Goal: Complete application form

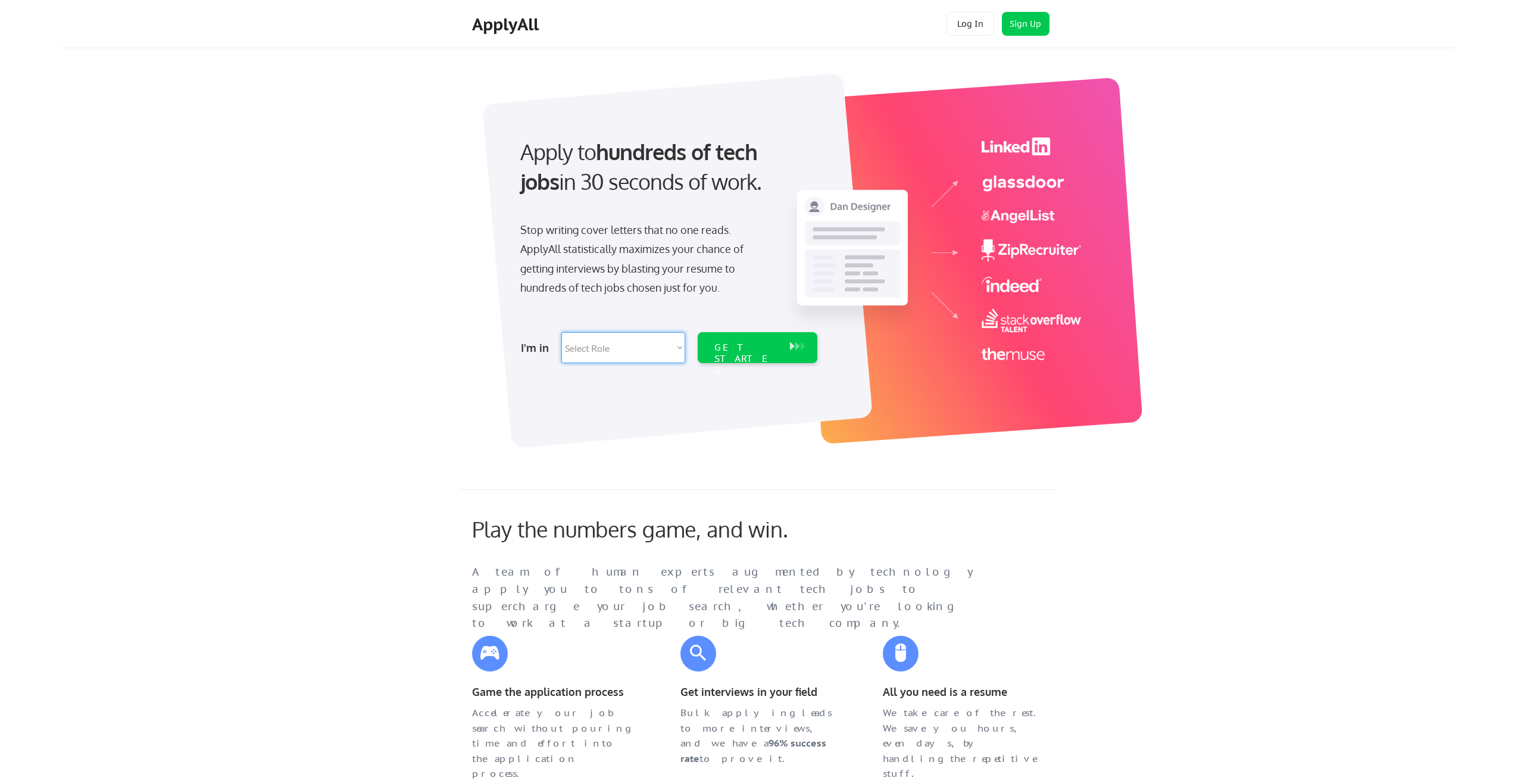
click at [658, 351] on select "Select Role Software Engineering Product Management Customer Success Sales UI/U…" at bounding box center [623, 347] width 124 height 31
click at [958, 491] on div "Play the numbers game, and win. A team of human experts augmented by technology…" at bounding box center [758, 633] width 595 height 287
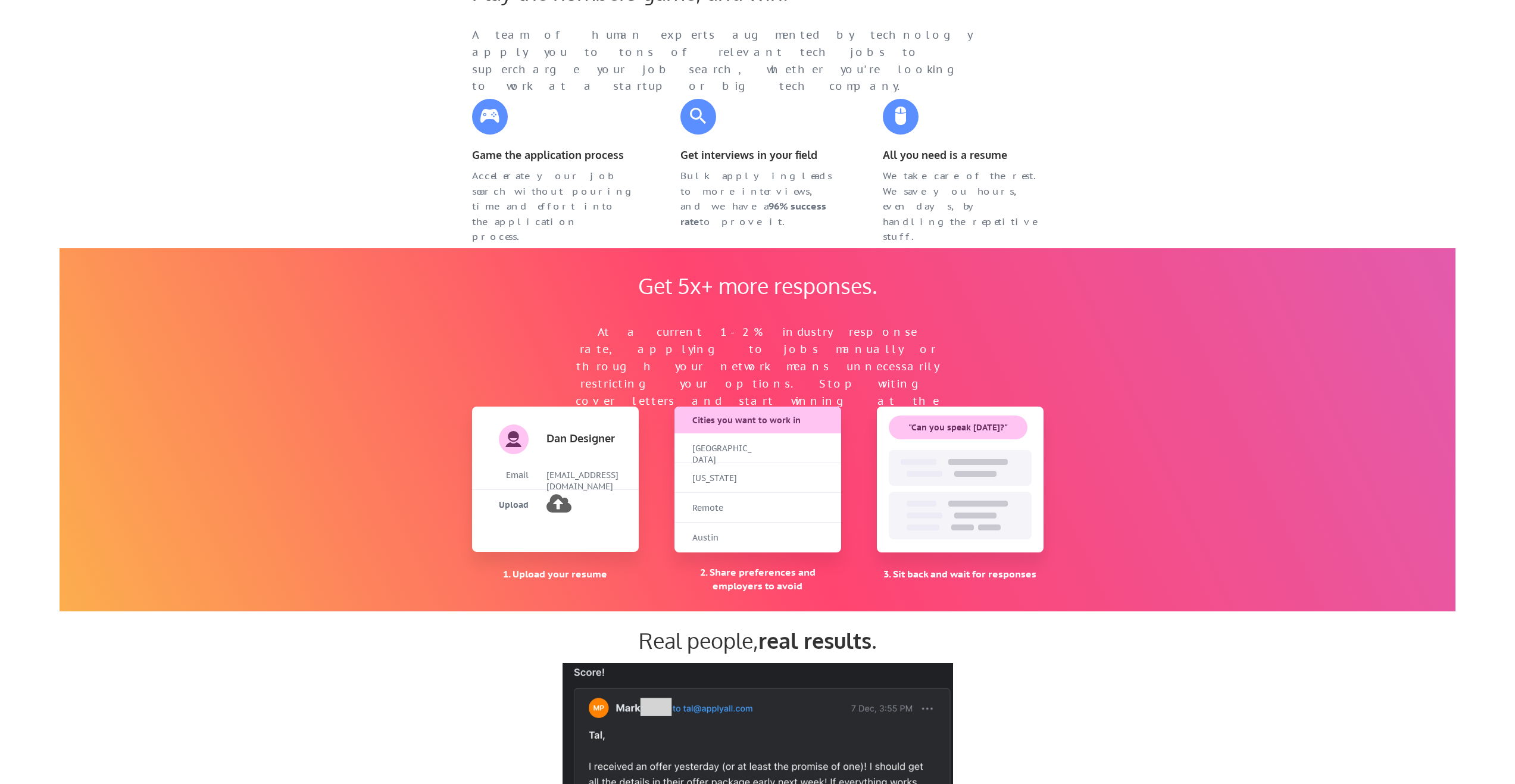
scroll to position [238, 0]
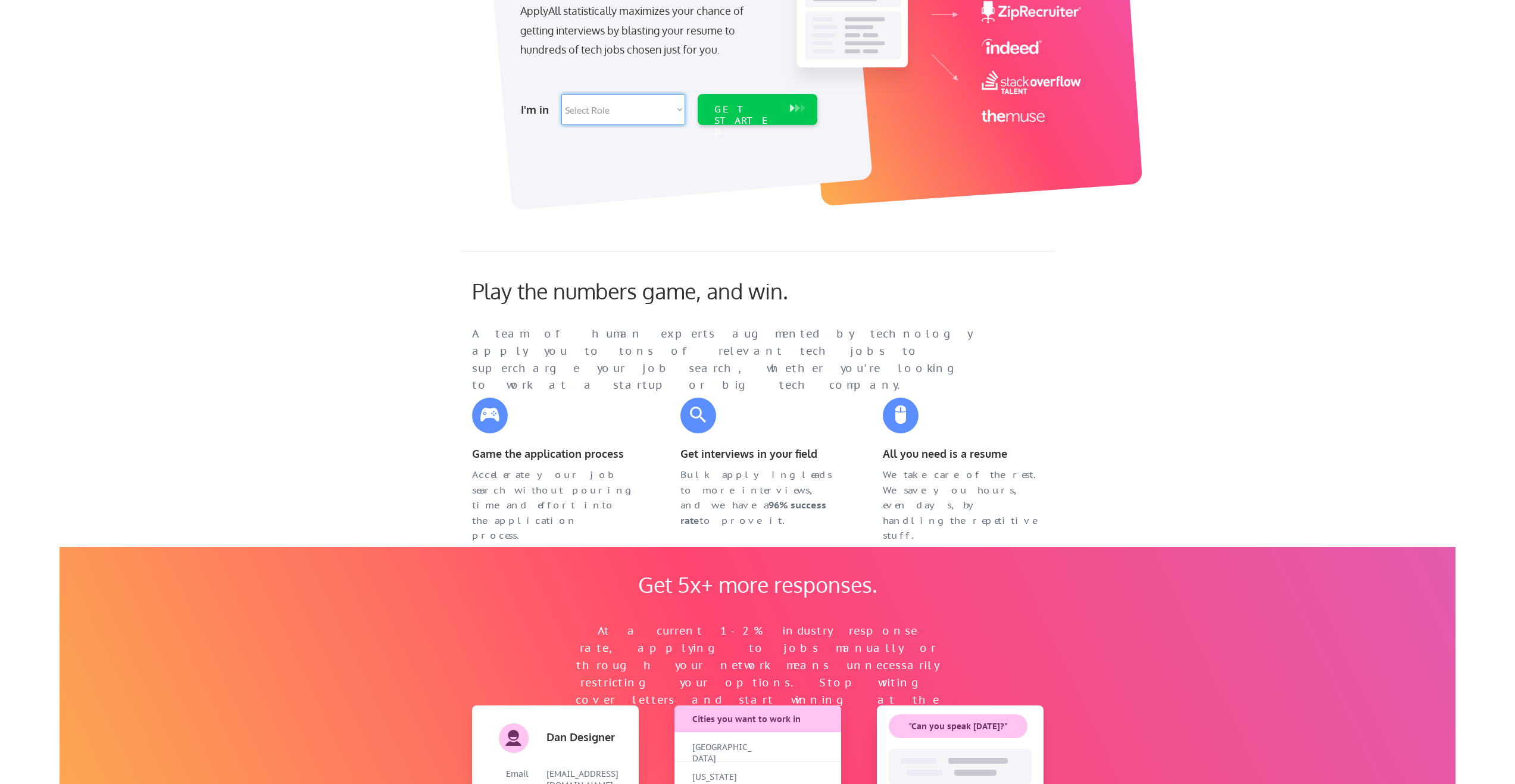
click at [666, 101] on select "Select Role Software Engineering Product Management Customer Success Sales UI/U…" at bounding box center [623, 109] width 124 height 31
click at [621, 64] on div "Stop writing cover letters that no one reads. ApplyAll statistically maximizes …" at bounding box center [642, 22] width 268 height 82
click at [611, 115] on select "Select Role Software Engineering Product Management Customer Success Sales UI/U…" at bounding box center [623, 109] width 124 height 31
select select ""BLANK_1427118194589""
click at [562, 94] on select "Select Role Software Engineering Product Management Customer Success Sales UI/U…" at bounding box center [623, 109] width 124 height 31
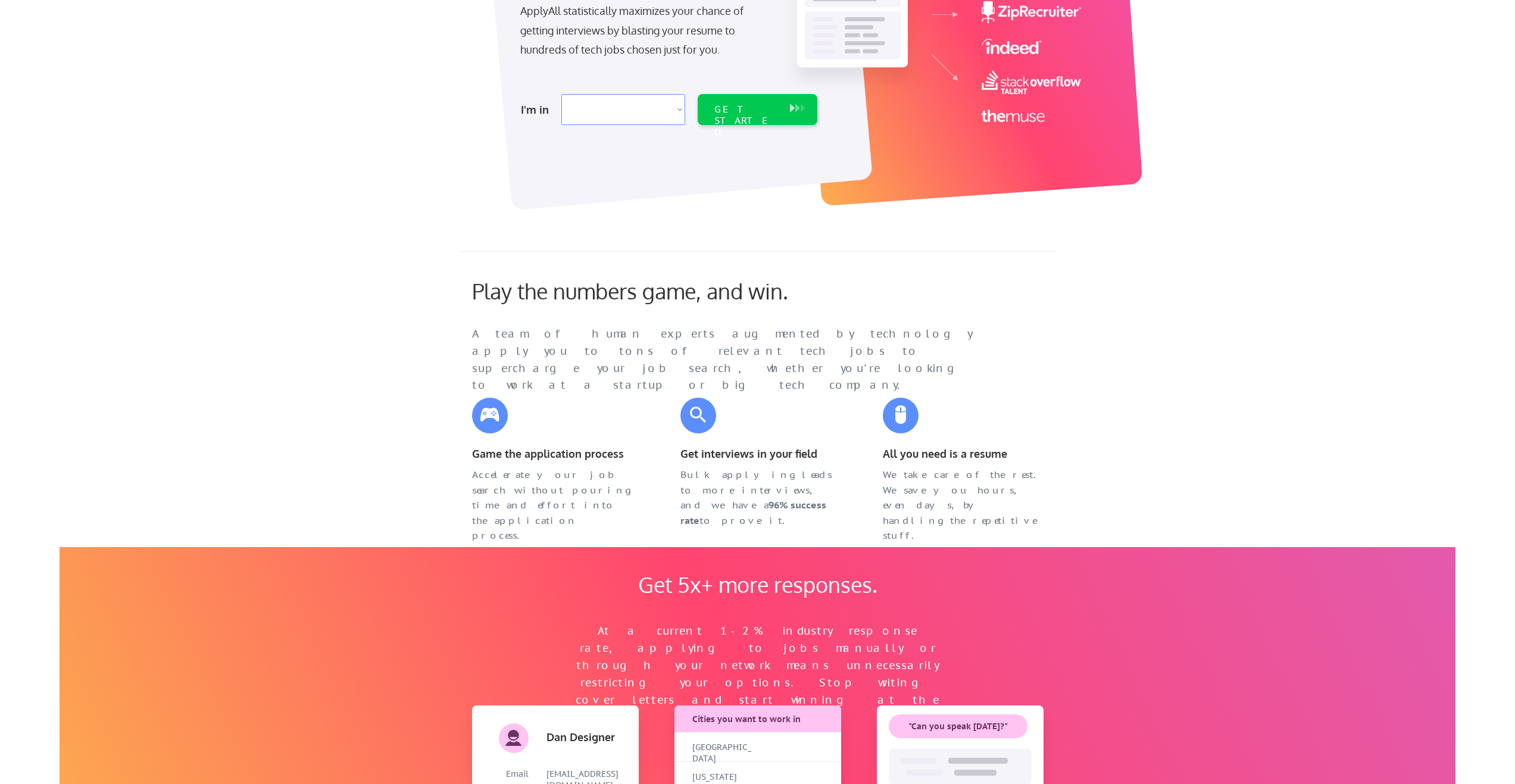
click at [630, 112] on select "Select Role Software Engineering Product Management Customer Success Sales UI/U…" at bounding box center [623, 109] width 124 height 31
click at [794, 124] on div "GET STARTED" at bounding box center [757, 109] width 120 height 31
click at [791, 115] on div "GET STARTED" at bounding box center [757, 109] width 120 height 31
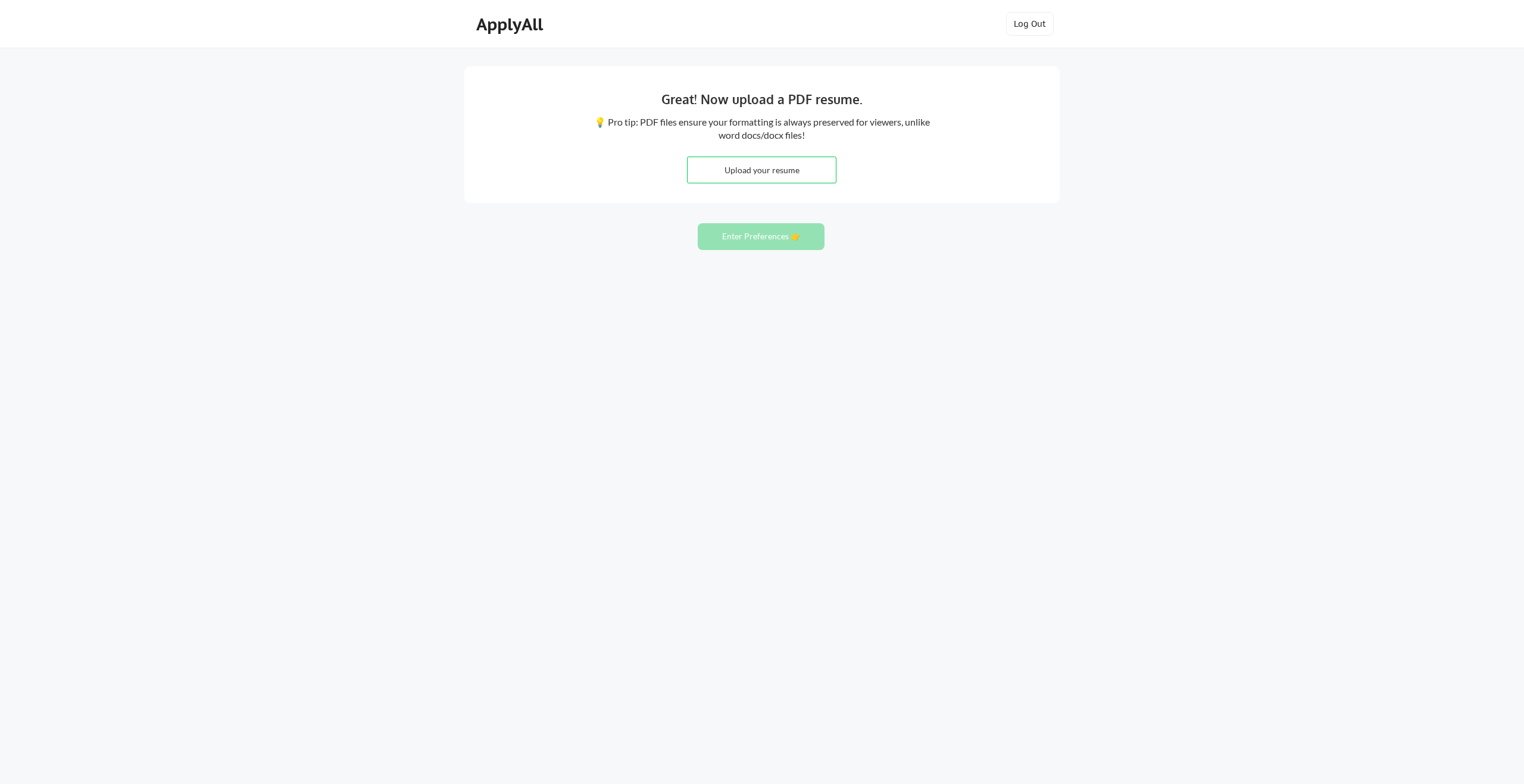
click at [769, 181] on input "file" at bounding box center [762, 169] width 148 height 26
type input "C:\fakepath\Nrupa_CV.pdf"
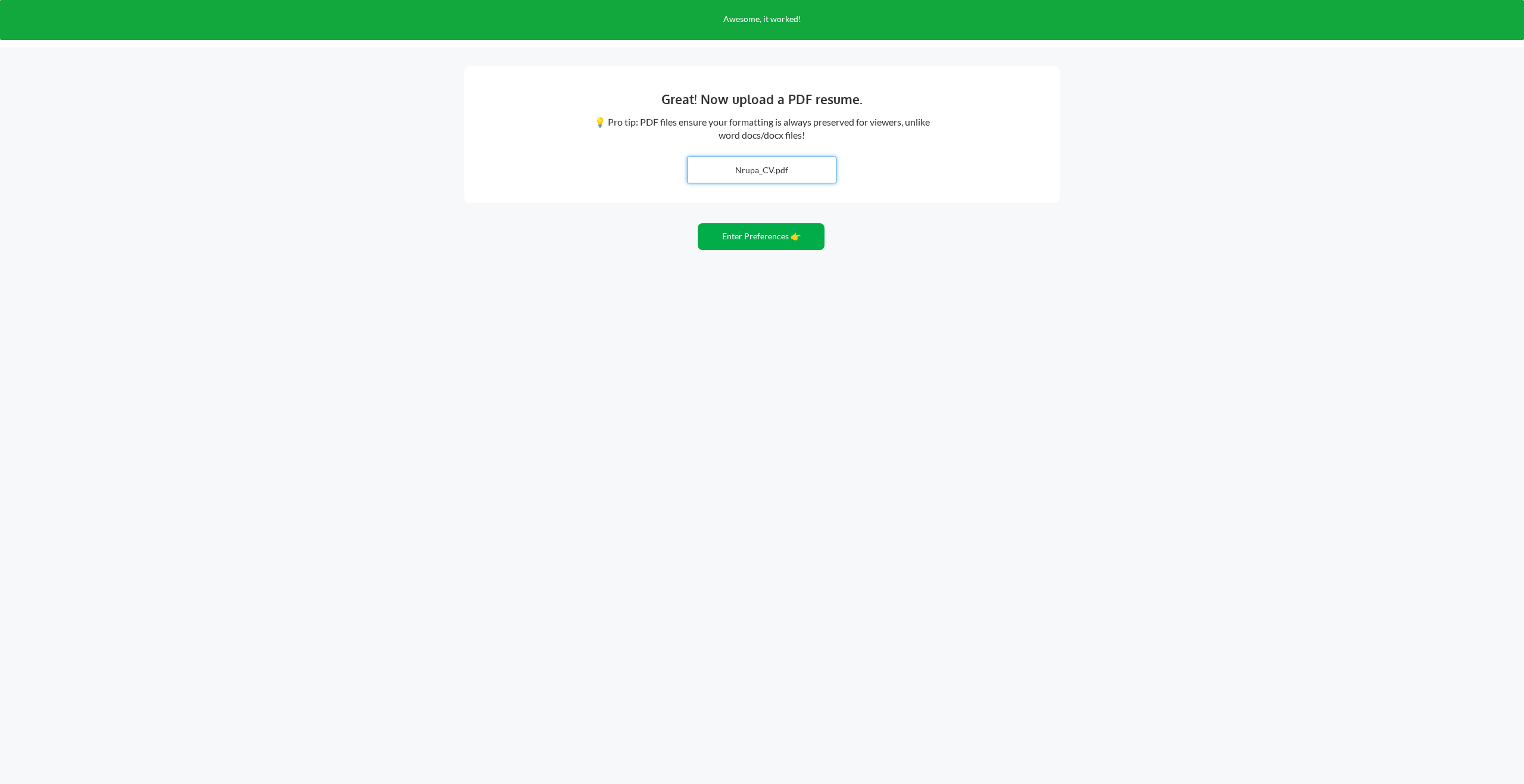
click at [768, 239] on button "Enter Preferences 👉" at bounding box center [761, 237] width 127 height 27
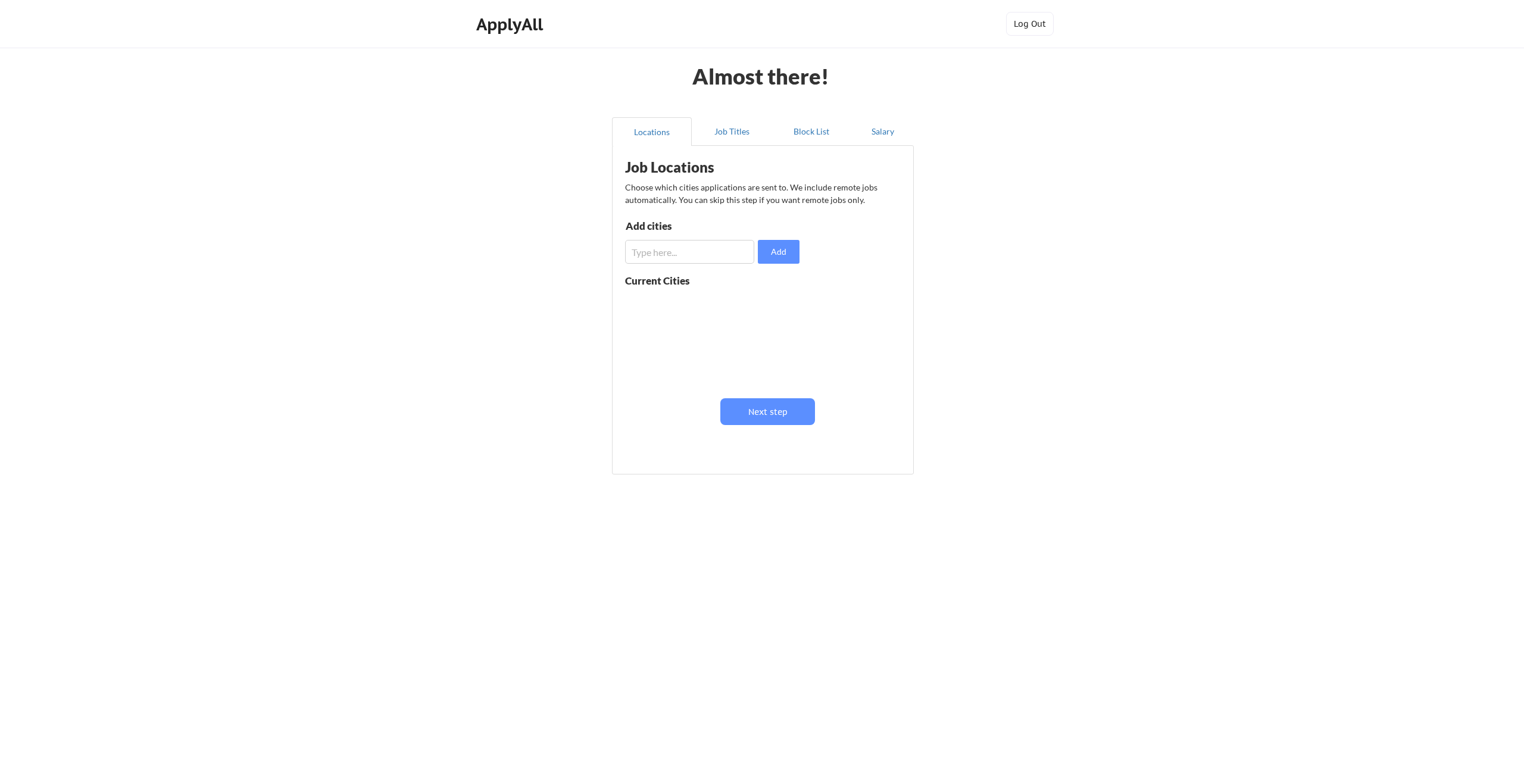
click at [705, 247] on input "input" at bounding box center [690, 252] width 129 height 24
type input "Germany"
click at [781, 241] on button "Add" at bounding box center [779, 252] width 42 height 24
click at [684, 244] on input "input" at bounding box center [690, 252] width 129 height 24
click at [762, 306] on button at bounding box center [763, 304] width 9 height 9
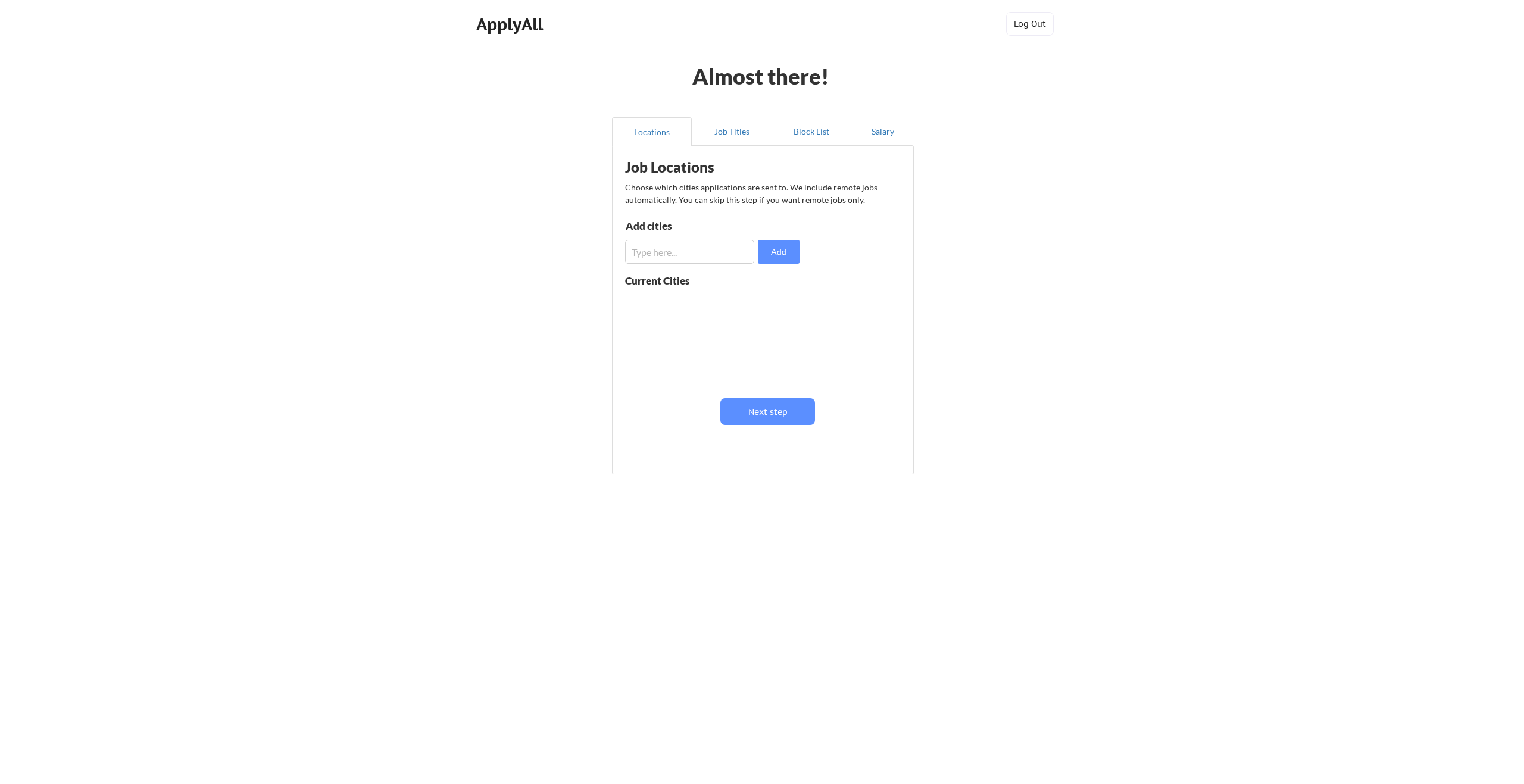
click at [725, 263] on input "input" at bounding box center [690, 252] width 129 height 24
type input "Darmstadt"
click at [789, 244] on button "Add" at bounding box center [779, 252] width 42 height 24
click at [761, 301] on button at bounding box center [763, 304] width 9 height 9
click at [723, 262] on input "input" at bounding box center [690, 252] width 129 height 24
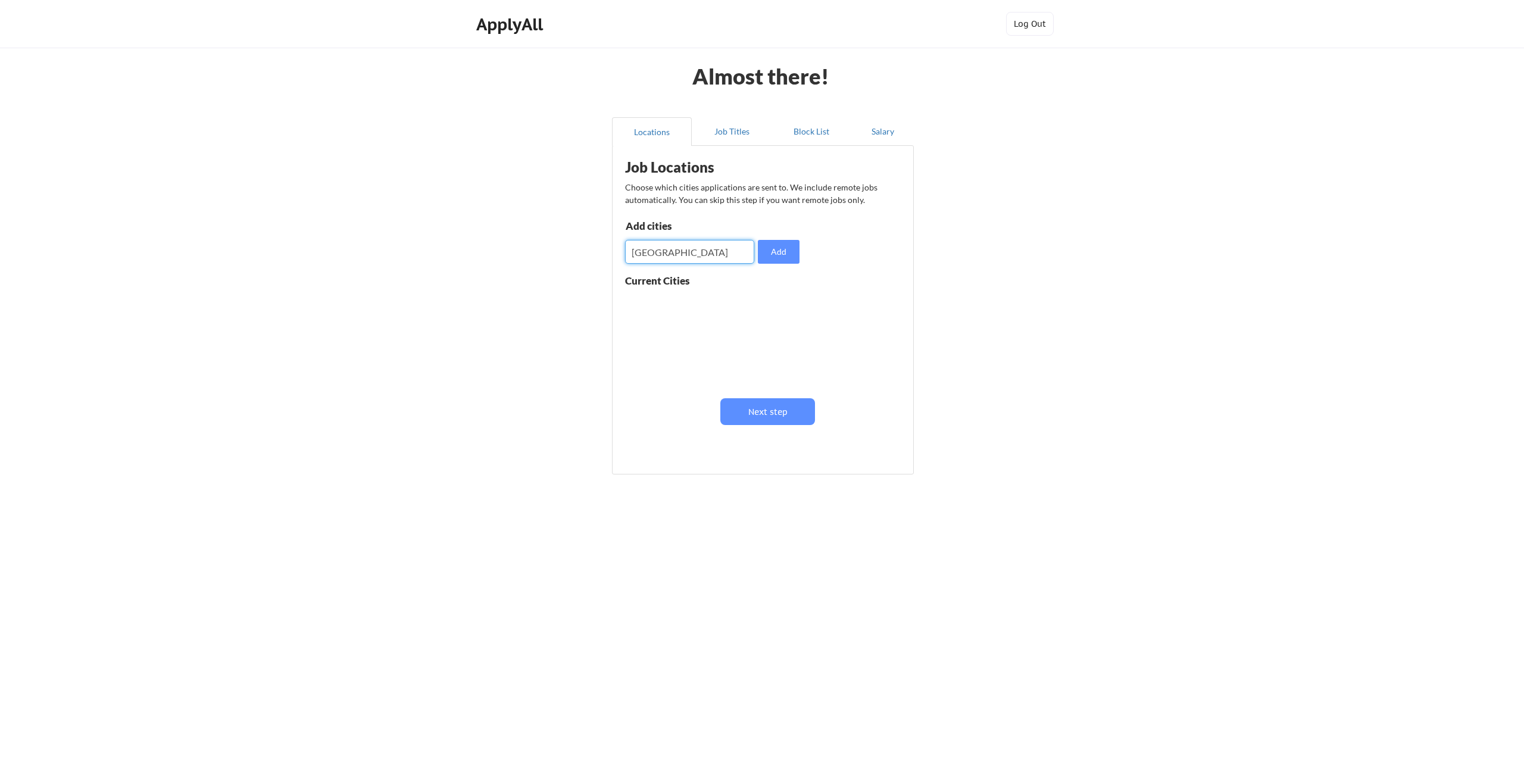
type input "Germany"
drag, startPoint x: 720, startPoint y: 261, endPoint x: 715, endPoint y: 251, distance: 11.2
click at [718, 254] on input "input" at bounding box center [690, 252] width 129 height 24
type input "darmstadt"
click at [705, 236] on div "Add cities Add" at bounding box center [714, 241] width 178 height 43
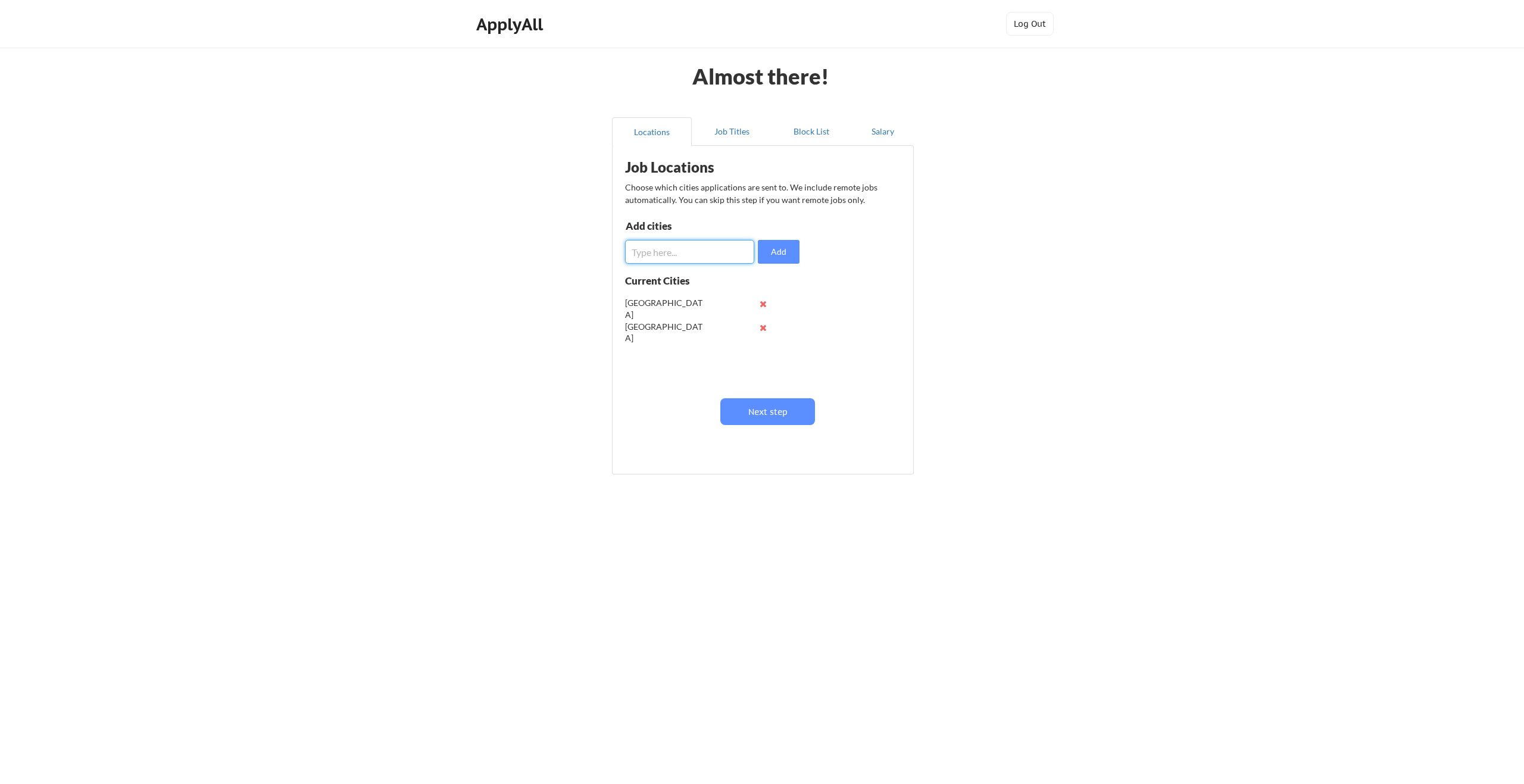
click at [692, 256] on input "input" at bounding box center [690, 252] width 129 height 24
type input "Munich"
click at [684, 241] on div "Add cities Add" at bounding box center [714, 241] width 178 height 43
click at [692, 260] on input "input" at bounding box center [690, 252] width 129 height 24
type input "Berlin"
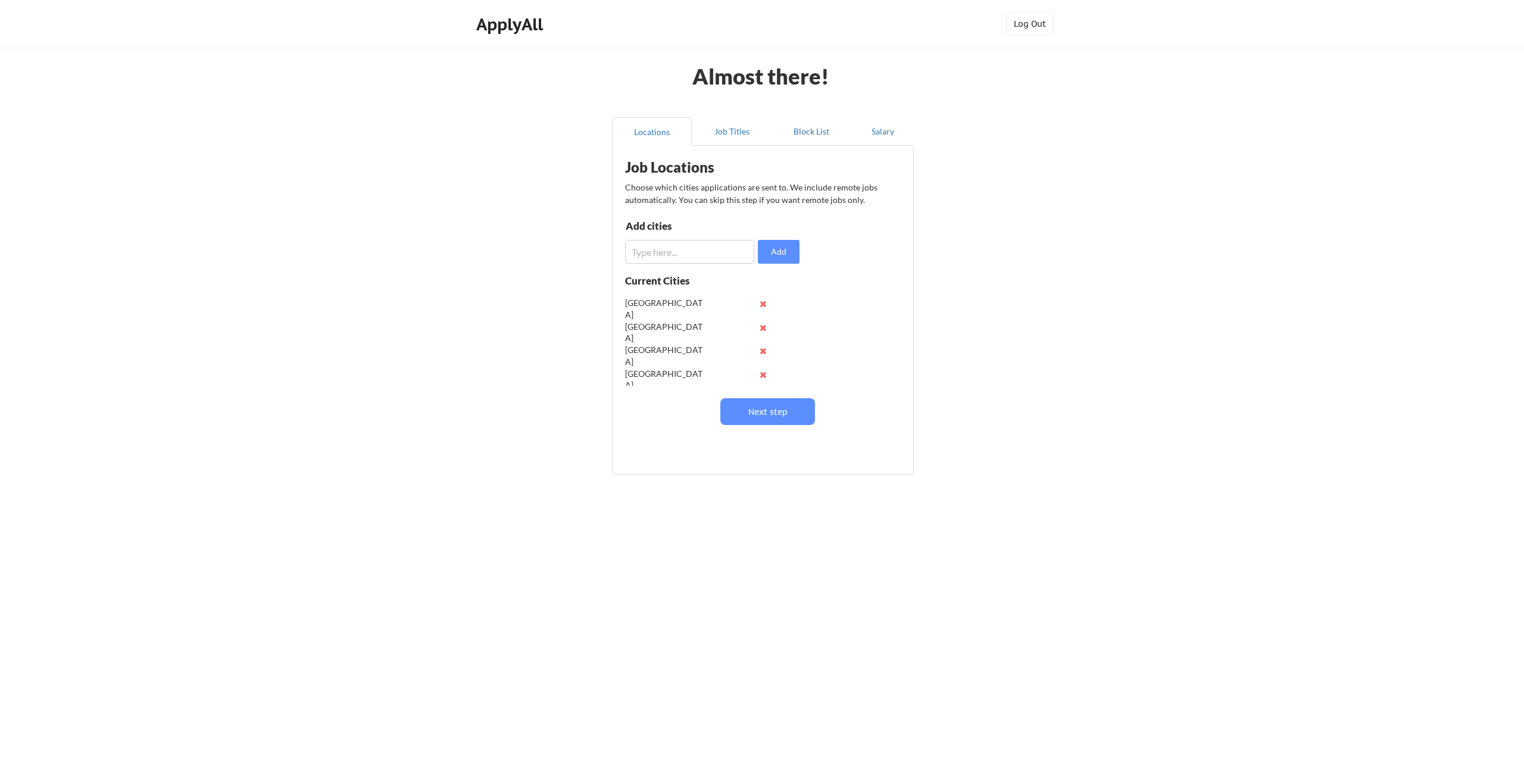
click at [765, 302] on button at bounding box center [763, 304] width 9 height 9
click at [784, 399] on div "Job Locations Choose which cities applications are sent to. We include remote j…" at bounding box center [765, 305] width 293 height 307
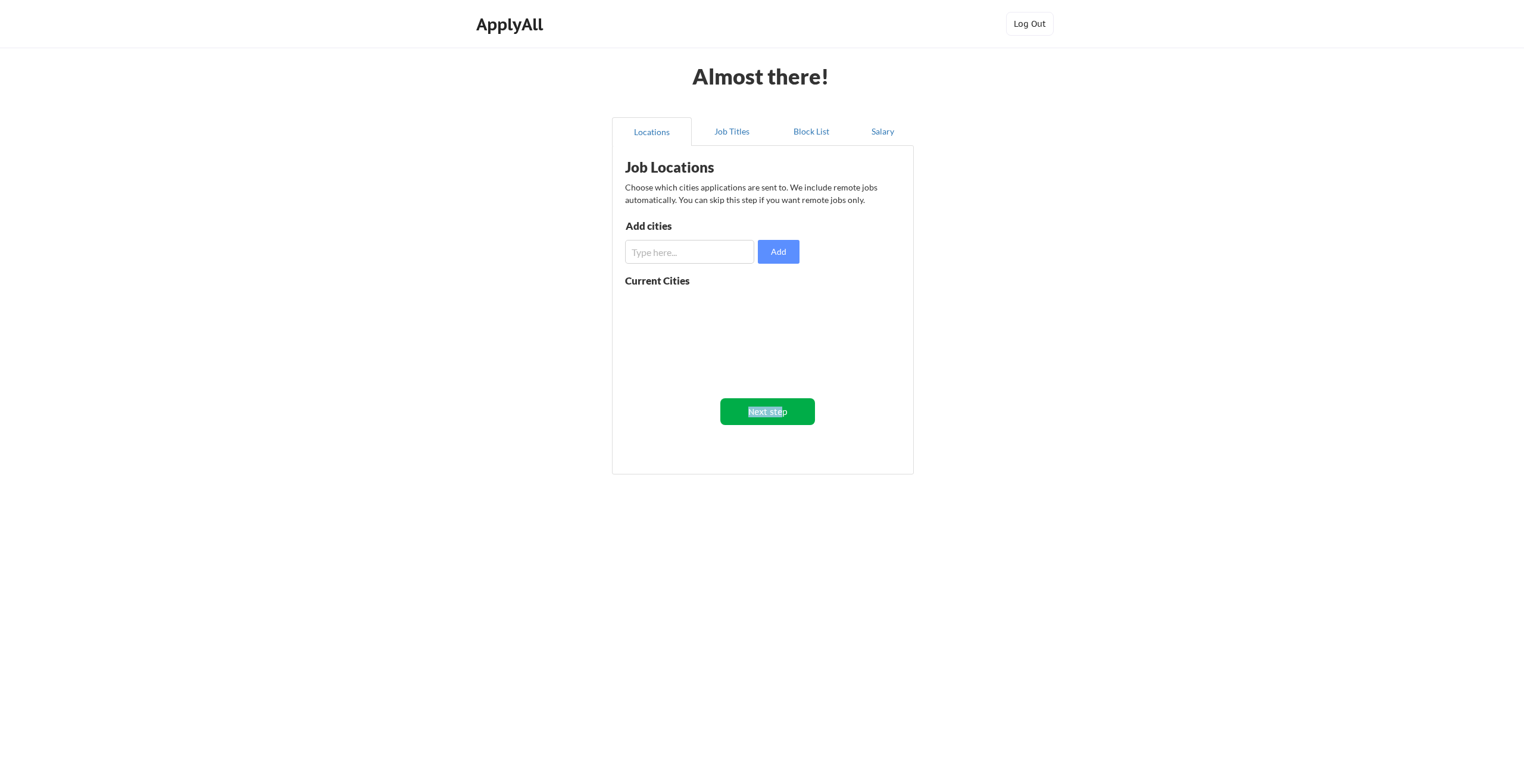
click at [785, 408] on button "Next step" at bounding box center [768, 412] width 95 height 27
click at [694, 266] on input "input" at bounding box center [691, 255] width 130 height 24
type input "Engineer"
click at [679, 255] on input "input" at bounding box center [691, 255] width 130 height 24
type input "CFd"
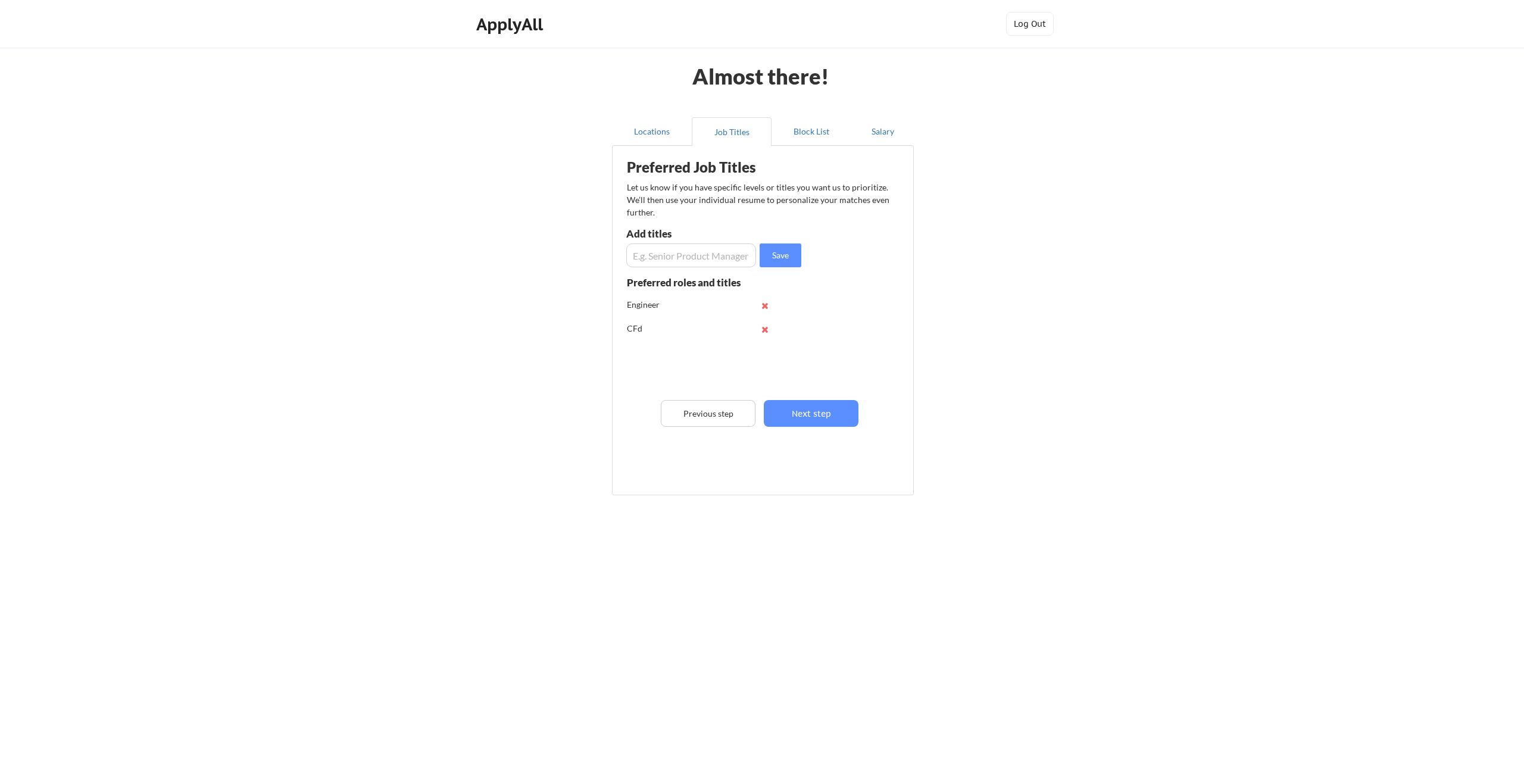
click at [761, 334] on div "CFd" at bounding box center [711, 329] width 169 height 24
click at [765, 328] on button at bounding box center [765, 329] width 9 height 9
click at [672, 257] on input "input" at bounding box center [691, 255] width 130 height 24
type input "CFD"
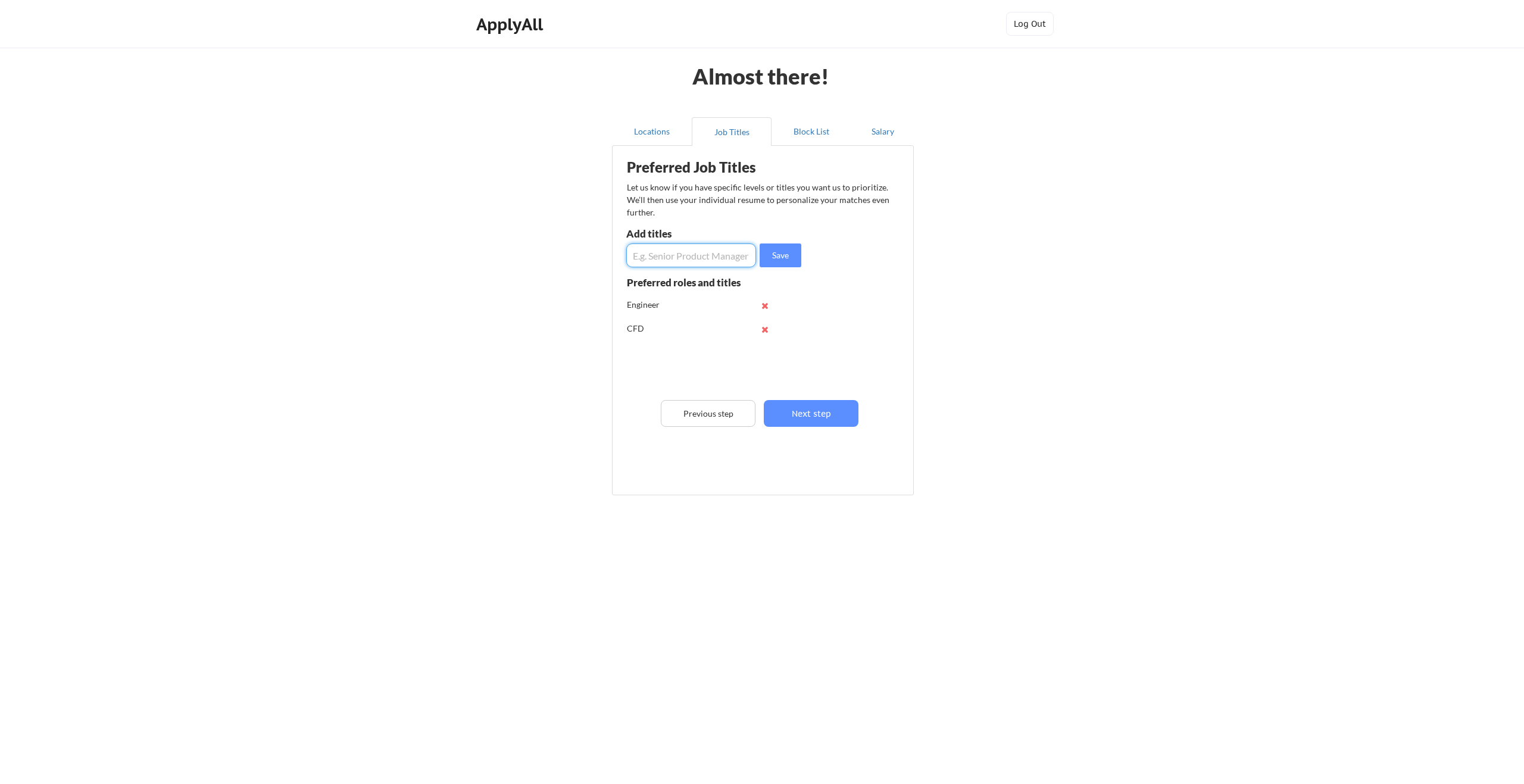
click at [675, 266] on input "input" at bounding box center [691, 255] width 130 height 24
type input "simulation"
click at [672, 260] on input "input" at bounding box center [691, 255] width 130 height 24
type input "fluid"
click at [661, 250] on input "input" at bounding box center [691, 255] width 130 height 24
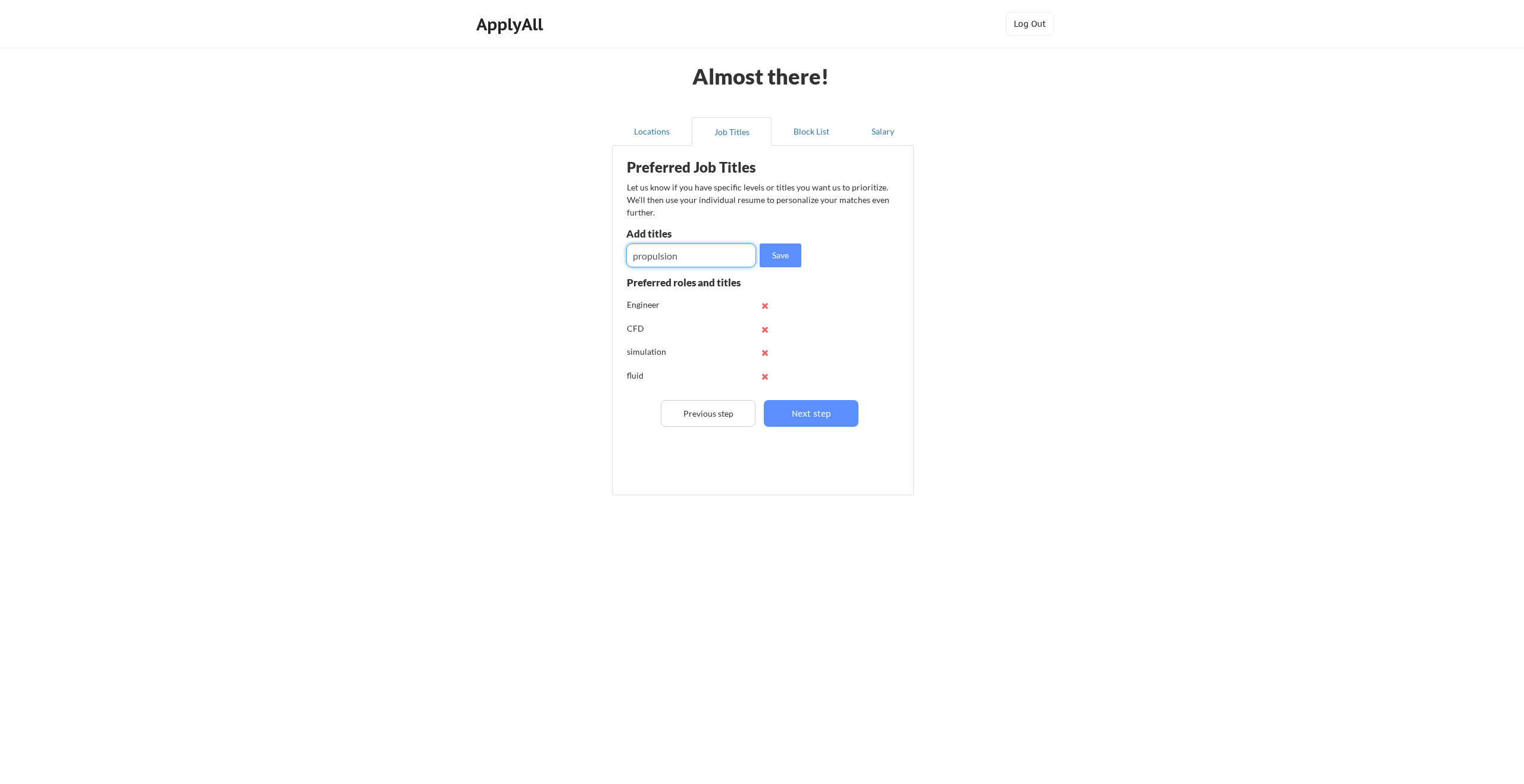
type input "propulsion"
click at [661, 250] on input "input" at bounding box center [691, 255] width 130 height 24
click at [836, 406] on button "Next step" at bounding box center [811, 413] width 95 height 27
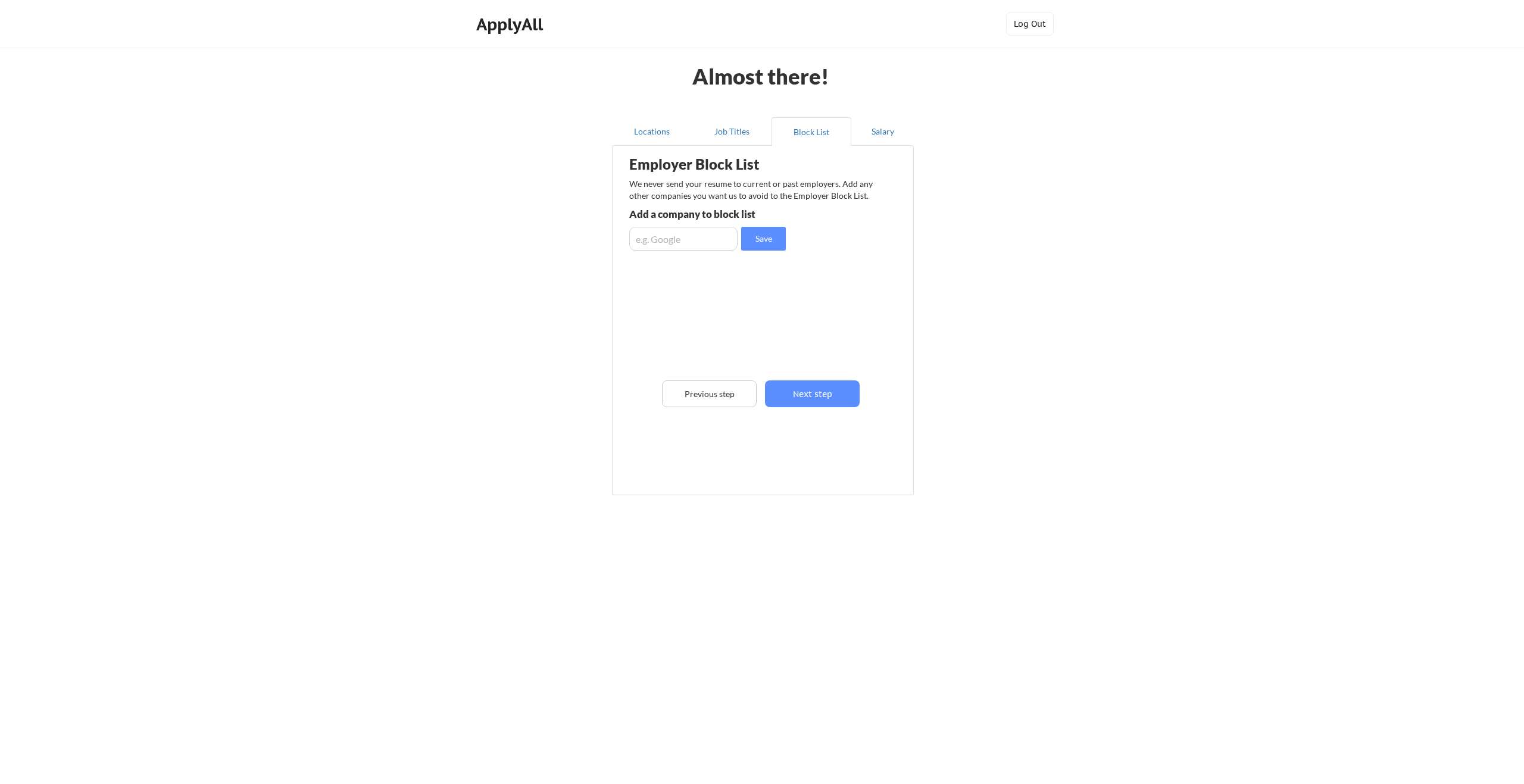
click at [726, 244] on input "input" at bounding box center [684, 239] width 109 height 24
click at [828, 382] on button "Next step" at bounding box center [812, 393] width 95 height 27
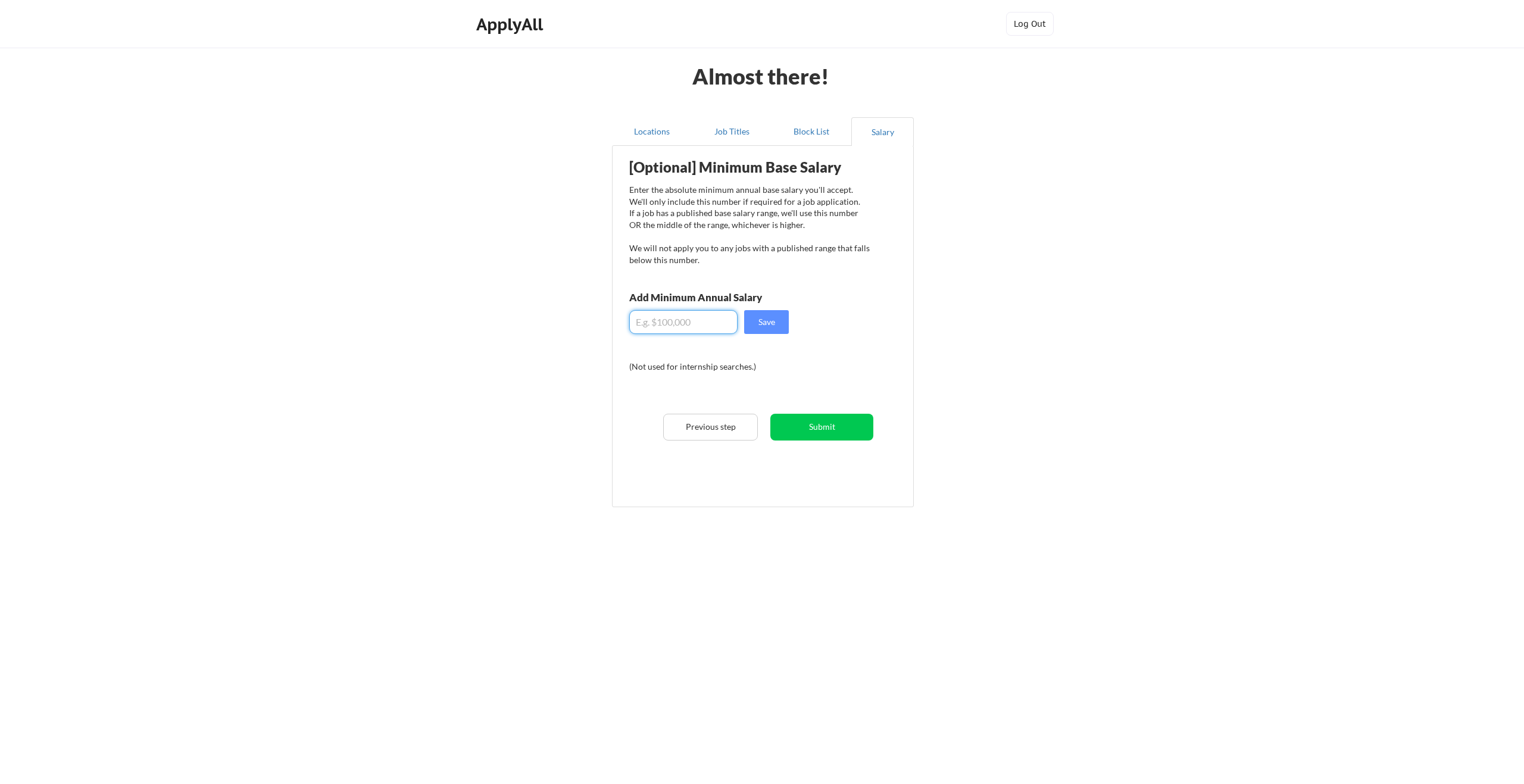
click at [726, 320] on input "input" at bounding box center [684, 322] width 109 height 24
type input "$45,000"
click at [760, 328] on button "Save" at bounding box center [767, 322] width 45 height 24
click at [819, 424] on button "Submit" at bounding box center [822, 427] width 103 height 27
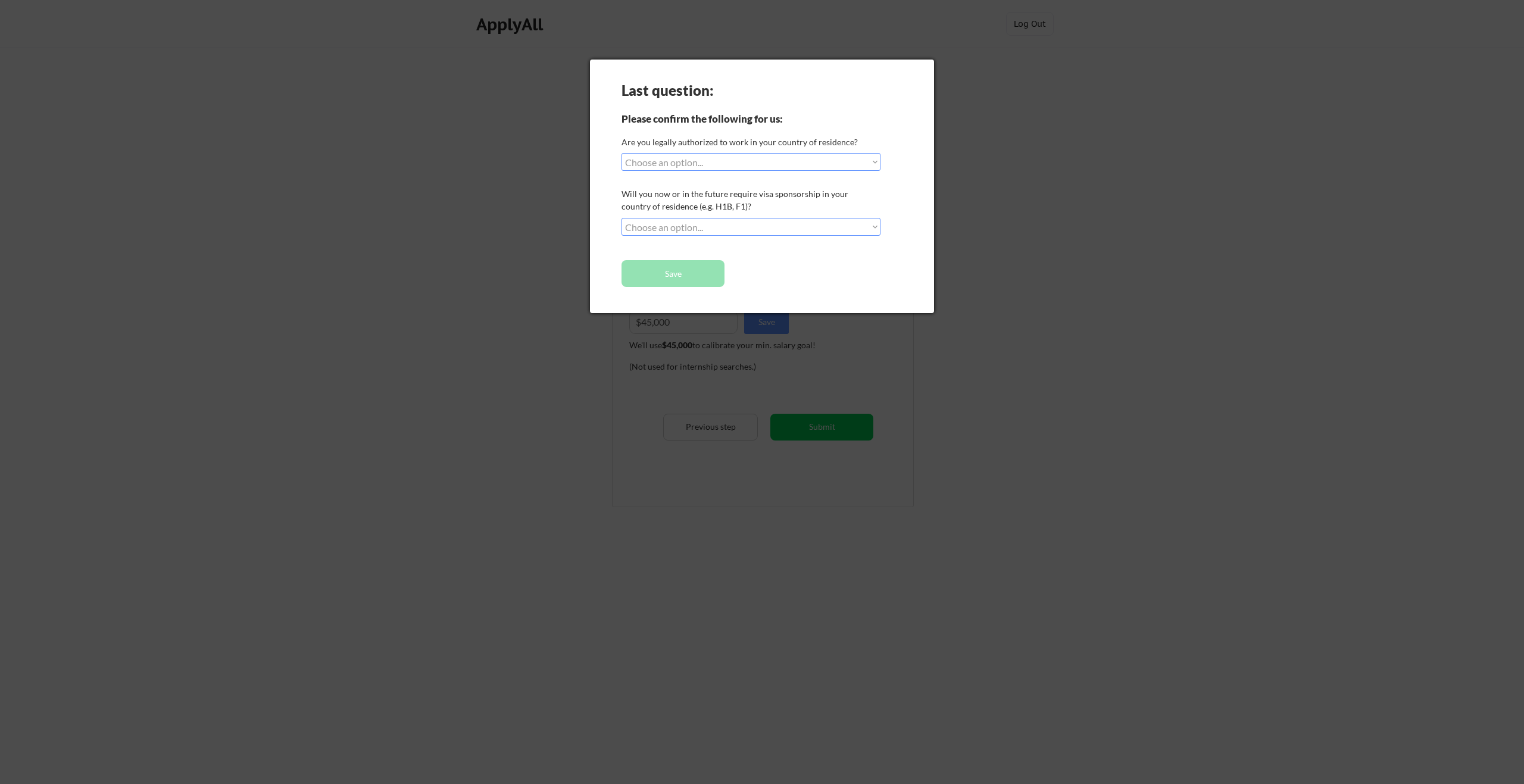
click at [777, 176] on div "Last question: Please confirm the following for us: Are you legally authorized …" at bounding box center [761, 186] width 344 height 253
click at [780, 163] on select "Choose an option... Yes, I am a US Citizen Yes, I am a Canadian Citizen Yes, I …" at bounding box center [751, 162] width 259 height 18
click at [750, 407] on div at bounding box center [762, 392] width 1524 height 784
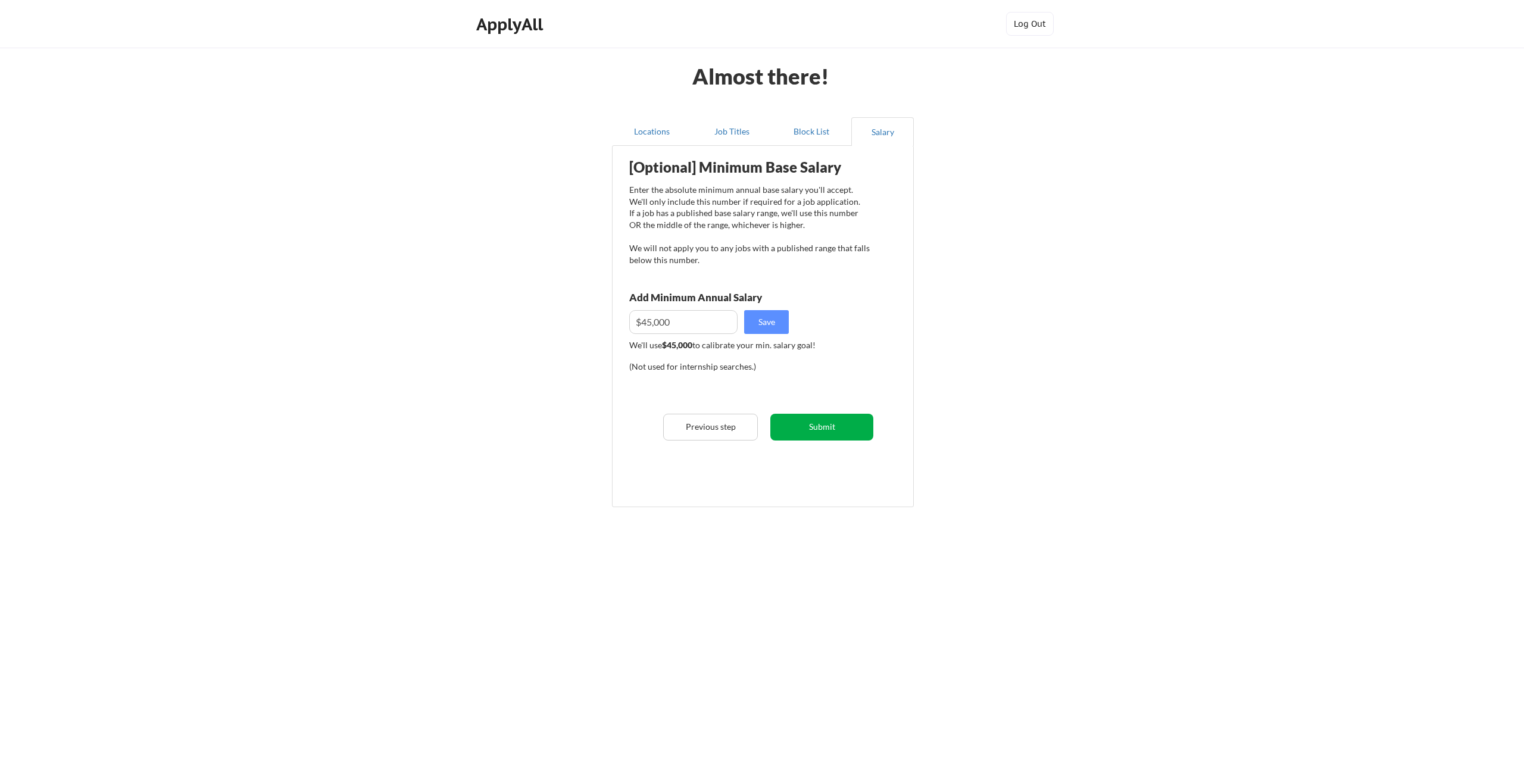
click at [781, 423] on button "Submit" at bounding box center [822, 427] width 103 height 27
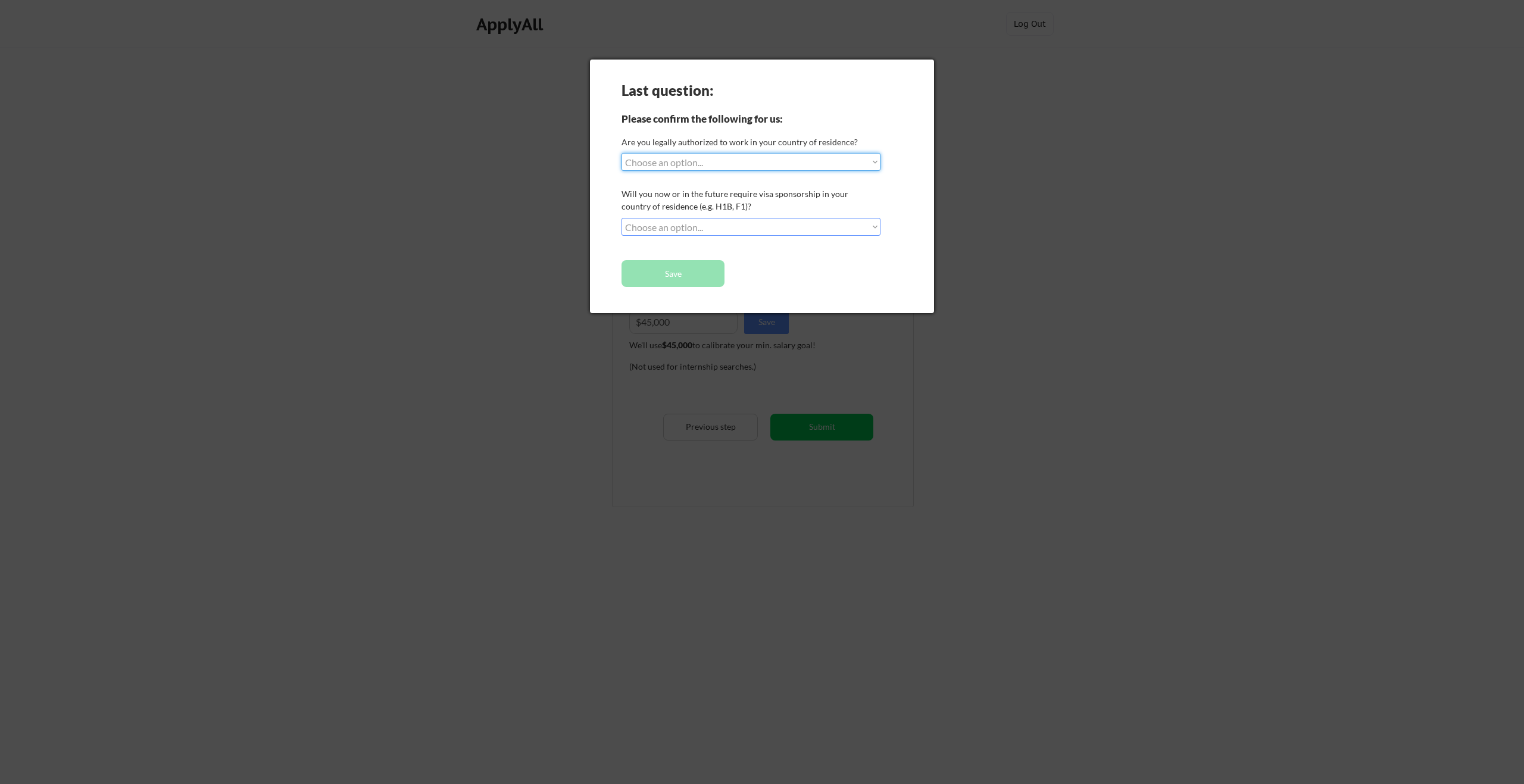
click at [740, 236] on div "Last question: Please confirm the following for us: Are you legally authorized …" at bounding box center [761, 186] width 344 height 253
click at [742, 225] on select "Choose an option... No, I will not need sponsorship Yes, I will need sponsorship" at bounding box center [751, 227] width 259 height 18
select select ""yes__i_will_need_sponsorship""
click at [621, 218] on select "Choose an option... No, I will not need sponsorship Yes, I will need sponsorship" at bounding box center [751, 227] width 259 height 18
click at [746, 173] on div "Last question: Please confirm the following for us: Are you legally authorized …" at bounding box center [761, 186] width 344 height 253
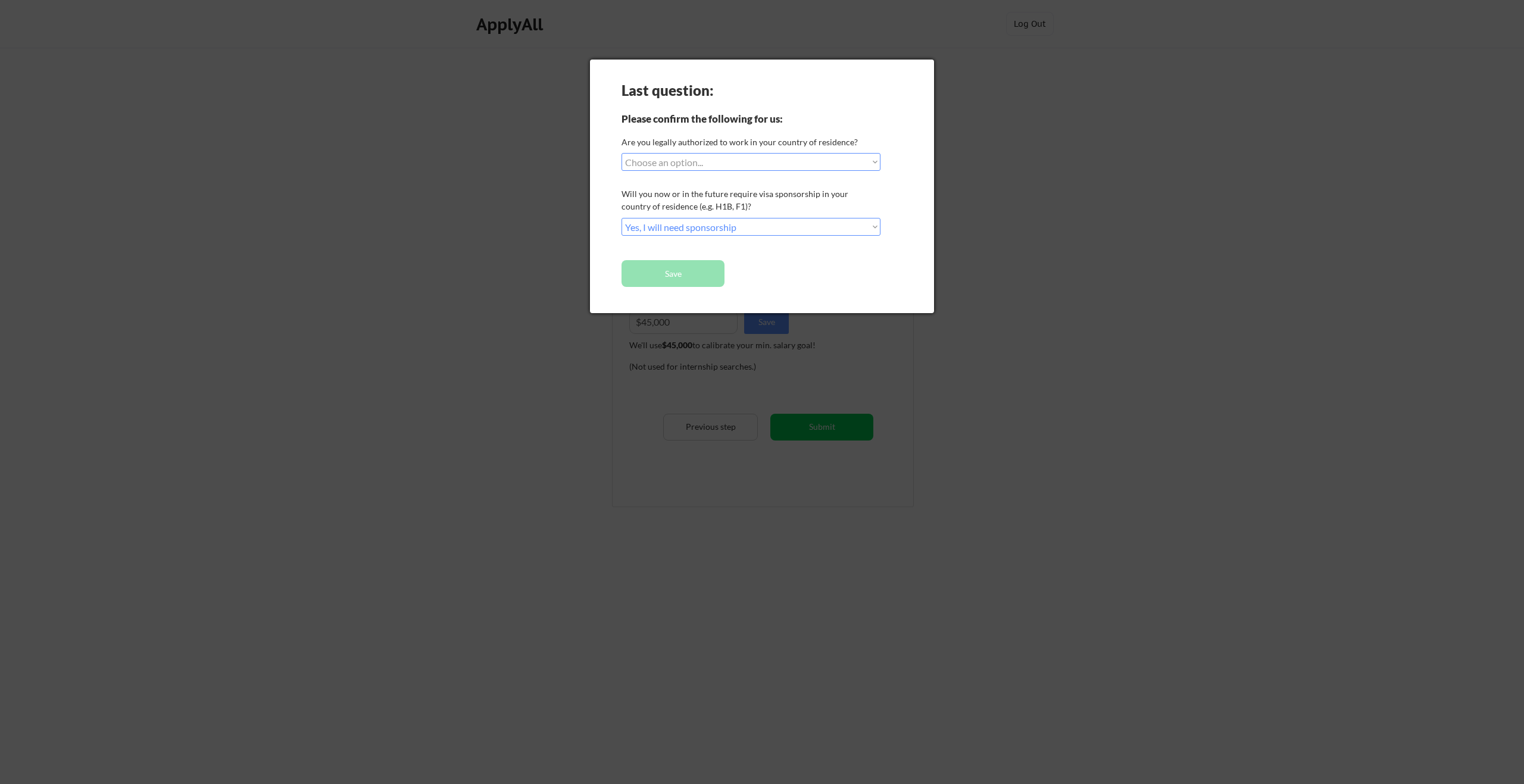
click at [746, 171] on div "Last question: Please confirm the following for us: Are you legally authorized …" at bounding box center [761, 186] width 344 height 253
click at [747, 169] on select "Choose an option... Yes, I am a US Citizen Yes, I am a Canadian Citizen Yes, I …" at bounding box center [751, 162] width 259 height 18
select select ""yes__i_am_a_us_citizen""
click at [621, 153] on select "Choose an option... Yes, I am a US Citizen Yes, I am a Canadian Citizen Yes, I …" at bounding box center [751, 162] width 259 height 18
click at [775, 228] on select "Choose an option... No, I will not need sponsorship Yes, I will need sponsorship" at bounding box center [751, 227] width 259 height 18
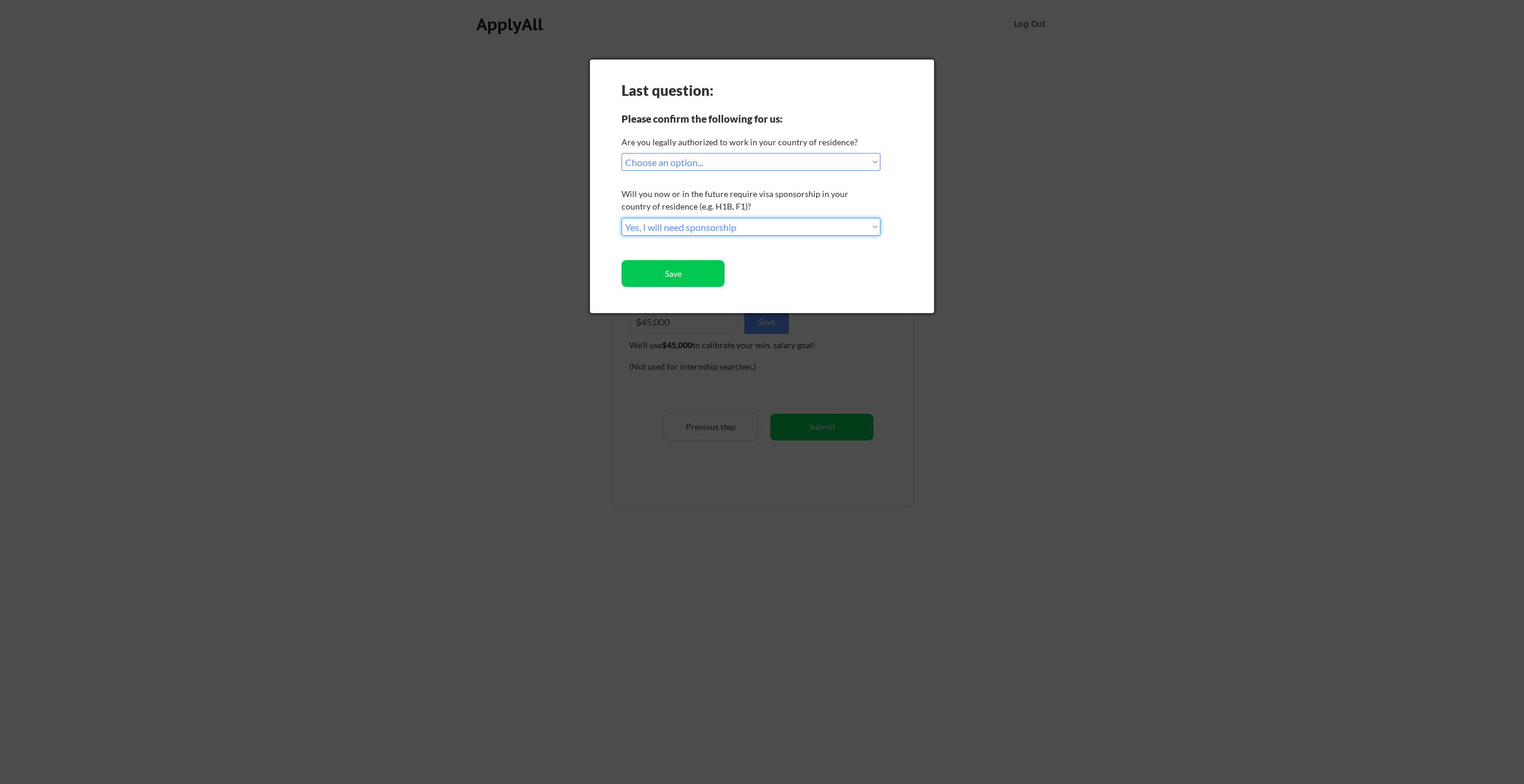
click at [621, 218] on select "Choose an option... No, I will not need sponsorship Yes, I will need sponsorship" at bounding box center [751, 227] width 259 height 18
click at [689, 284] on button "Save" at bounding box center [672, 273] width 103 height 27
click at [727, 234] on select "Choose an option... No, I will not need sponsorship Yes, I will need sponsorship" at bounding box center [751, 227] width 259 height 18
select select ""no__i_will_not_need_sponsorship""
click at [621, 218] on select "Choose an option... No, I will not need sponsorship Yes, I will need sponsorship" at bounding box center [751, 227] width 259 height 18
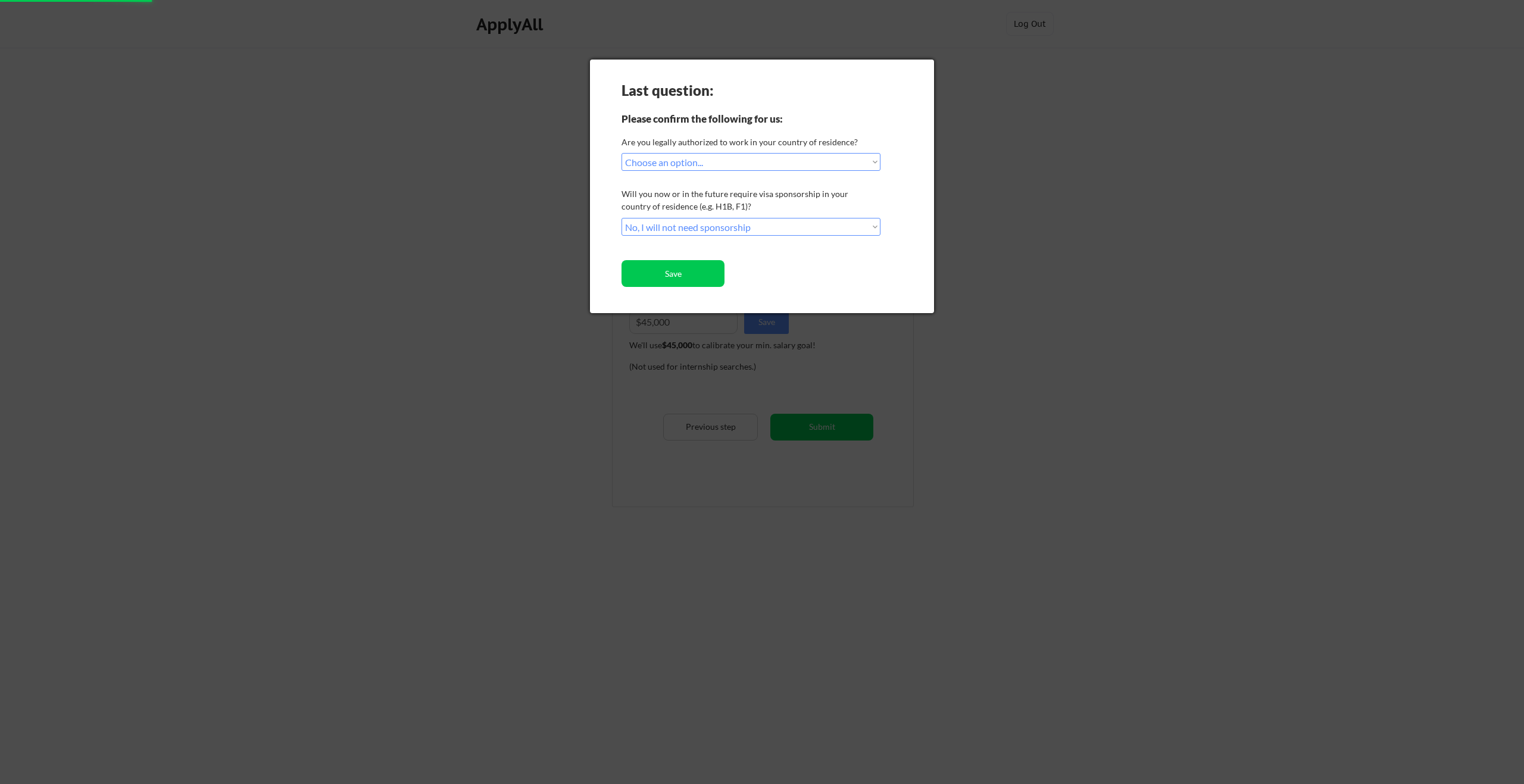
click at [720, 268] on button "Save" at bounding box center [672, 273] width 103 height 27
